Goal: Task Accomplishment & Management: Manage account settings

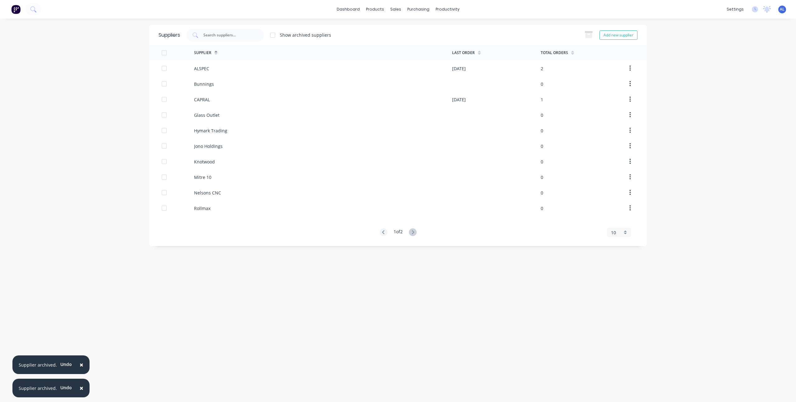
click at [107, 130] on div "× Supplier archived. Undo × Supplier archived. Undo dashboard products sales pu…" at bounding box center [398, 201] width 796 height 402
drag, startPoint x: 720, startPoint y: 78, endPoint x: 734, endPoint y: 2, distance: 78.1
click at [720, 78] on div "× Supplier archived. Undo × Supplier archived. Undo dashboard products sales pu…" at bounding box center [398, 201] width 796 height 402
click at [703, 43] on link "Team" at bounding box center [705, 42] width 82 height 12
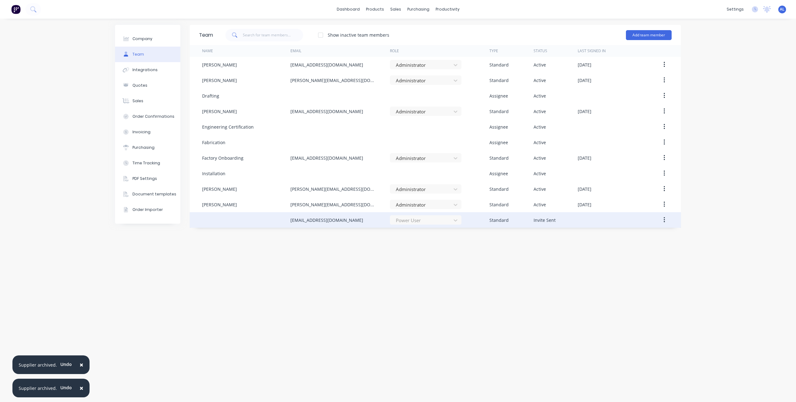
click at [245, 217] on div at bounding box center [246, 220] width 88 height 16
click at [665, 220] on button "button" at bounding box center [664, 220] width 15 height 11
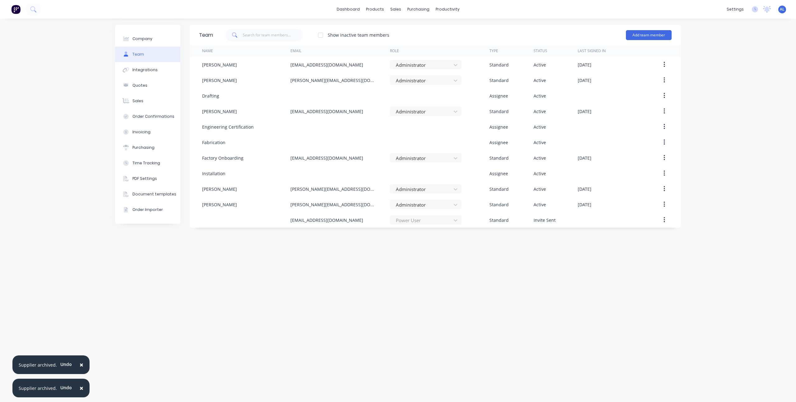
click at [496, 248] on div "Team Show inactive team members Add team member Name Email Role Type Status Las…" at bounding box center [435, 210] width 491 height 371
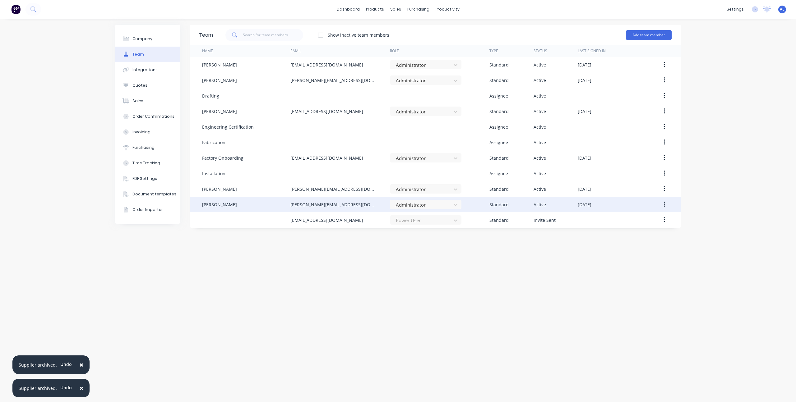
click at [500, 212] on div "Standard" at bounding box center [511, 205] width 44 height 16
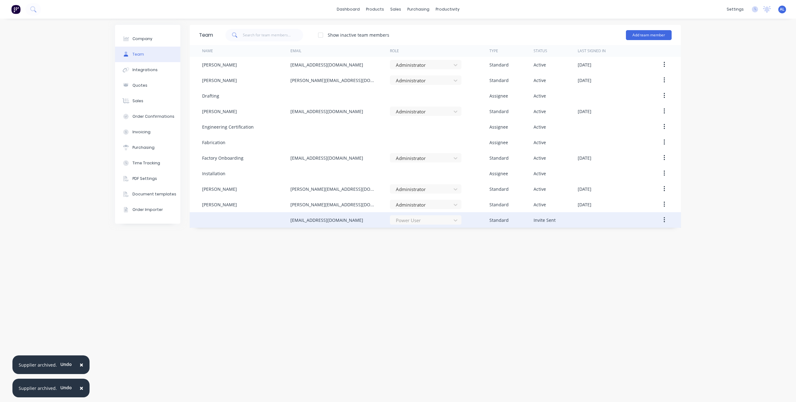
click at [510, 216] on div "Standard" at bounding box center [511, 220] width 44 height 16
click at [482, 219] on div "Power User" at bounding box center [440, 220] width 100 height 16
click at [293, 217] on div "[EMAIL_ADDRESS][DOMAIN_NAME]" at bounding box center [326, 220] width 73 height 7
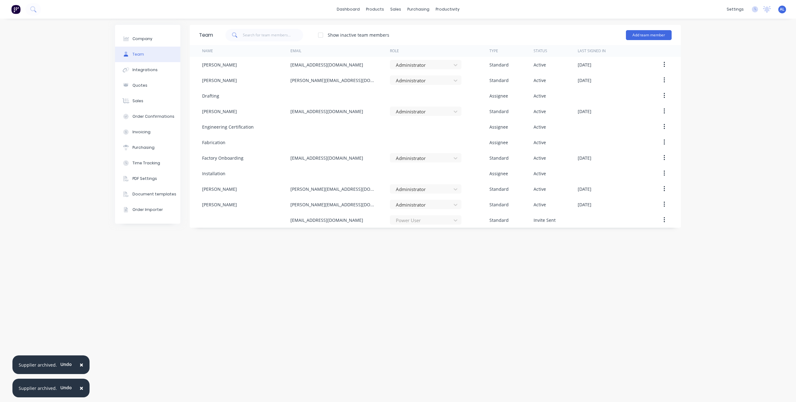
click at [384, 288] on div "Team Show inactive team members Add team member Name Email Role Type Status Las…" at bounding box center [435, 210] width 491 height 371
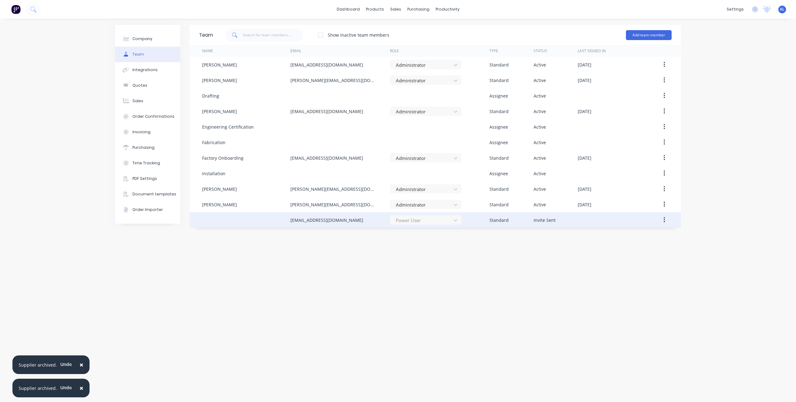
click at [632, 220] on div at bounding box center [614, 220] width 72 height 16
click at [666, 218] on button "button" at bounding box center [664, 220] width 15 height 11
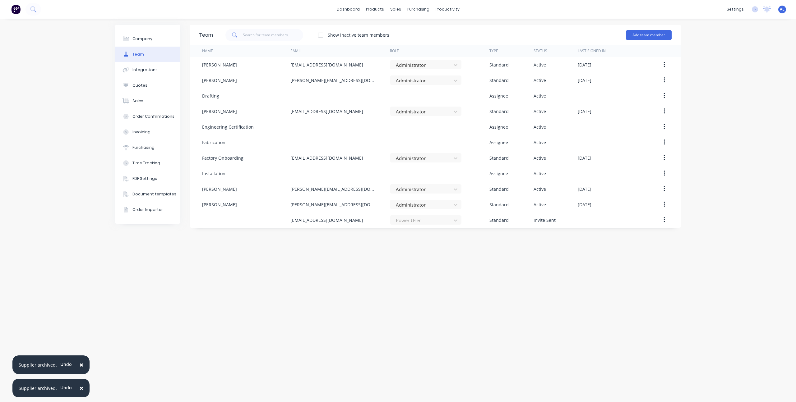
click at [523, 248] on div "Team Show inactive team members Add team member Name Email Role Type Status Las…" at bounding box center [435, 210] width 491 height 371
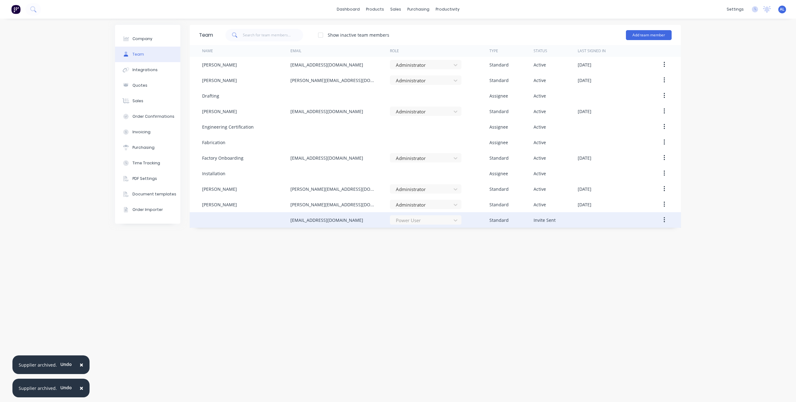
click at [507, 228] on div "Standard" at bounding box center [511, 220] width 44 height 16
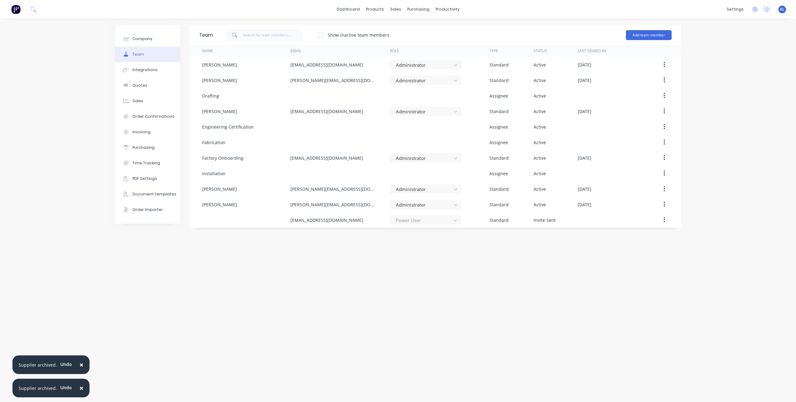
click at [321, 265] on div "Team Show inactive team members Add team member Name Email Role Type Status Las…" at bounding box center [435, 210] width 491 height 371
click at [726, 104] on div "Company Team Integrations Quotes Sales Order Confirmations Invoicing Purchasing…" at bounding box center [398, 211] width 796 height 384
drag, startPoint x: 726, startPoint y: 104, endPoint x: 719, endPoint y: 108, distance: 8.2
click at [720, 108] on div "Company Team Integrations Quotes Sales Order Confirmations Invoicing Purchasing…" at bounding box center [398, 211] width 796 height 384
click at [76, 80] on div "Company Team Integrations Quotes Sales Order Confirmations Invoicing Purchasing…" at bounding box center [398, 211] width 796 height 384
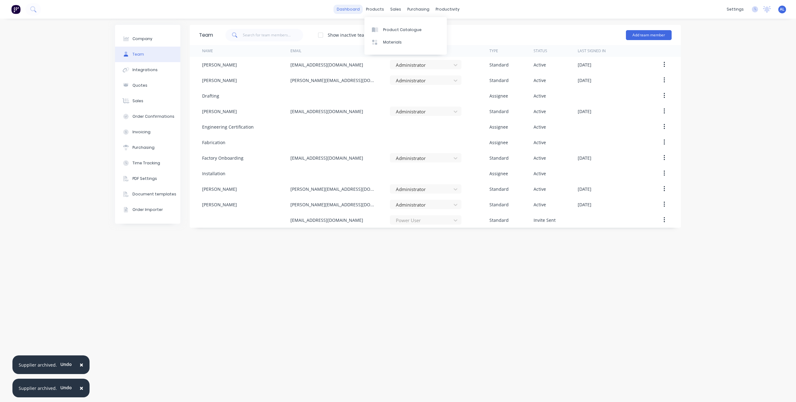
click at [353, 14] on link "dashboard" at bounding box center [348, 9] width 29 height 9
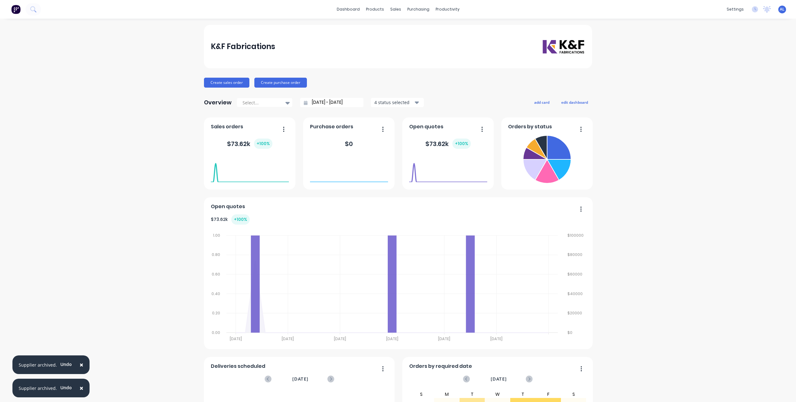
click at [174, 155] on div "K&F Fabrications Create sales order Create purchase order Overview Select... [D…" at bounding box center [398, 267] width 796 height 484
click at [104, 150] on div "K&F Fabrications Create sales order Create purchase order Overview Select... [D…" at bounding box center [398, 267] width 796 height 484
click at [150, 81] on div "K&F Fabrications Create sales order Create purchase order Overview Select... [D…" at bounding box center [398, 267] width 796 height 484
click at [105, 113] on div "K&F Fabrications Create sales order Create purchase order Overview Select... [D…" at bounding box center [398, 267] width 796 height 484
